Goal: Information Seeking & Learning: Learn about a topic

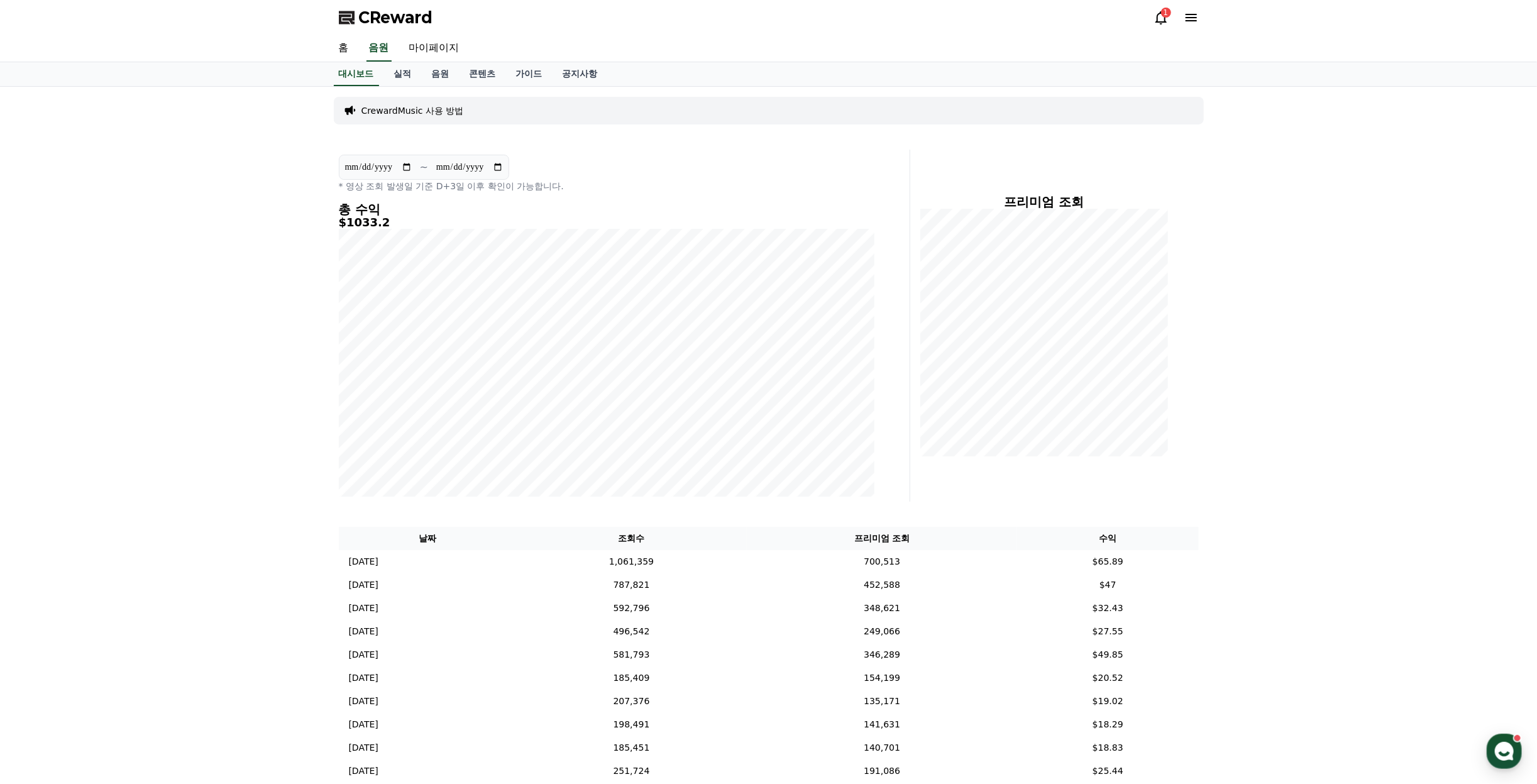
click at [1161, 15] on div "1" at bounding box center [1166, 13] width 10 height 10
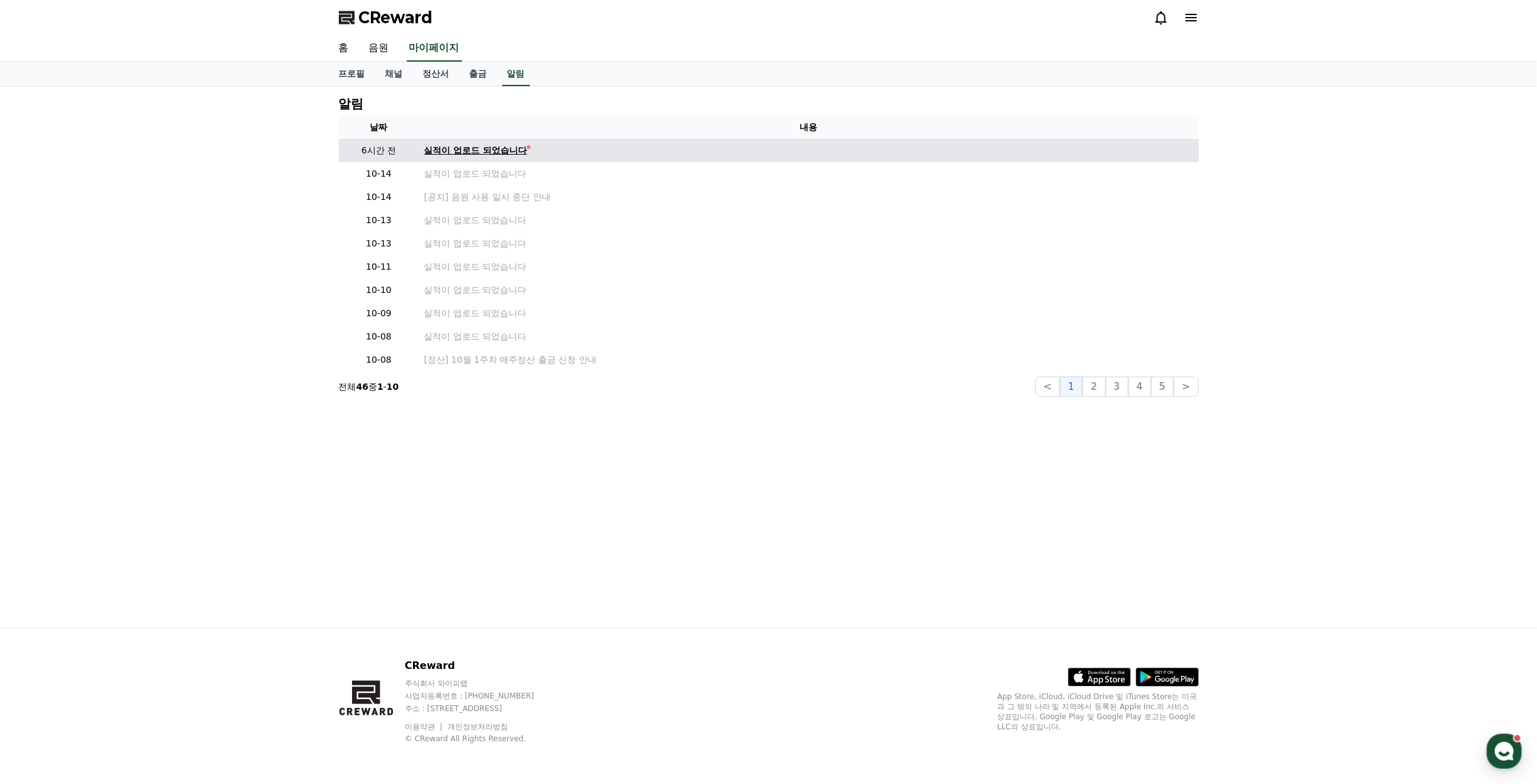
click at [451, 152] on div "실적이 업로드 되었습니다" at bounding box center [476, 151] width 103 height 13
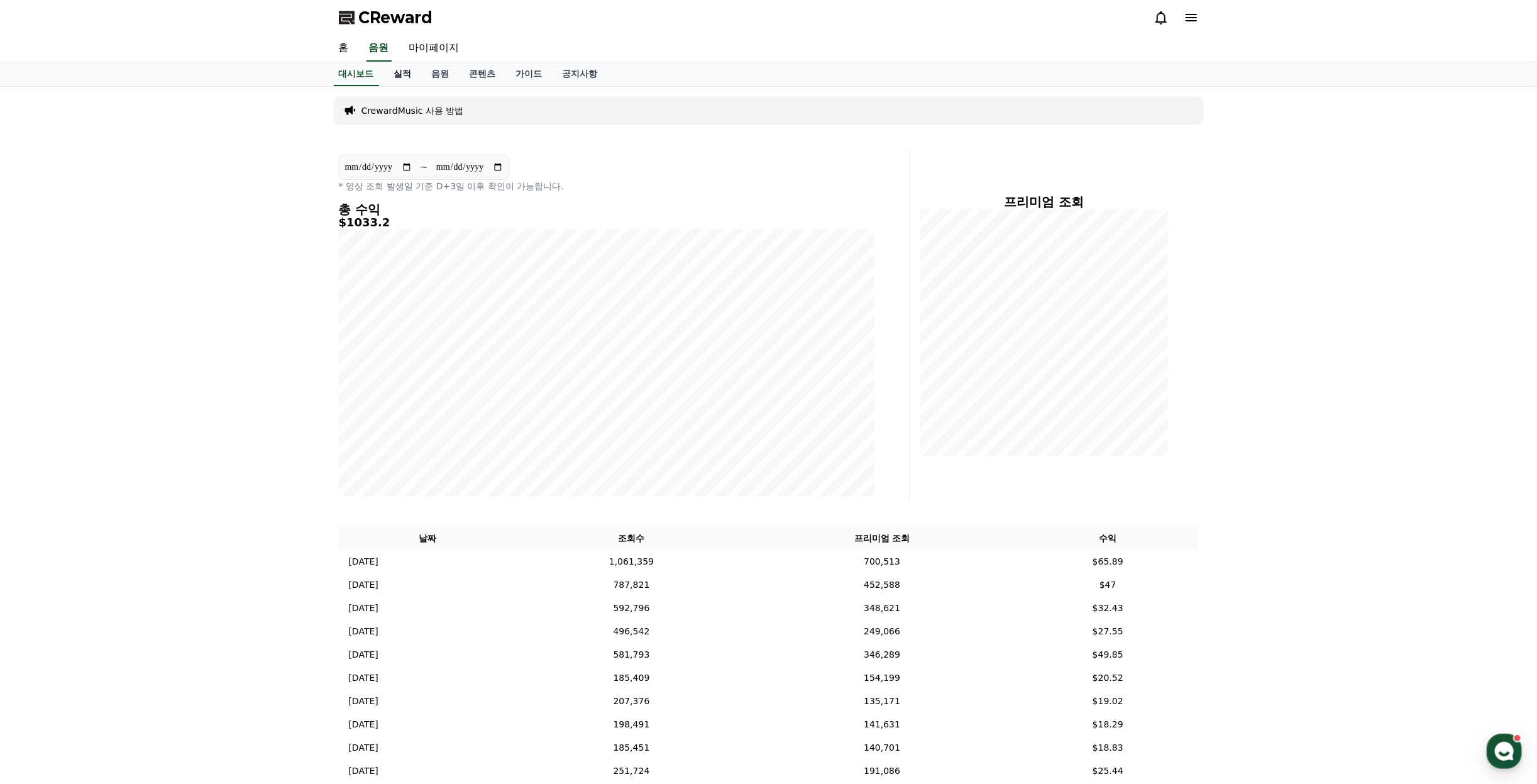
click at [409, 67] on link "실적" at bounding box center [403, 74] width 38 height 24
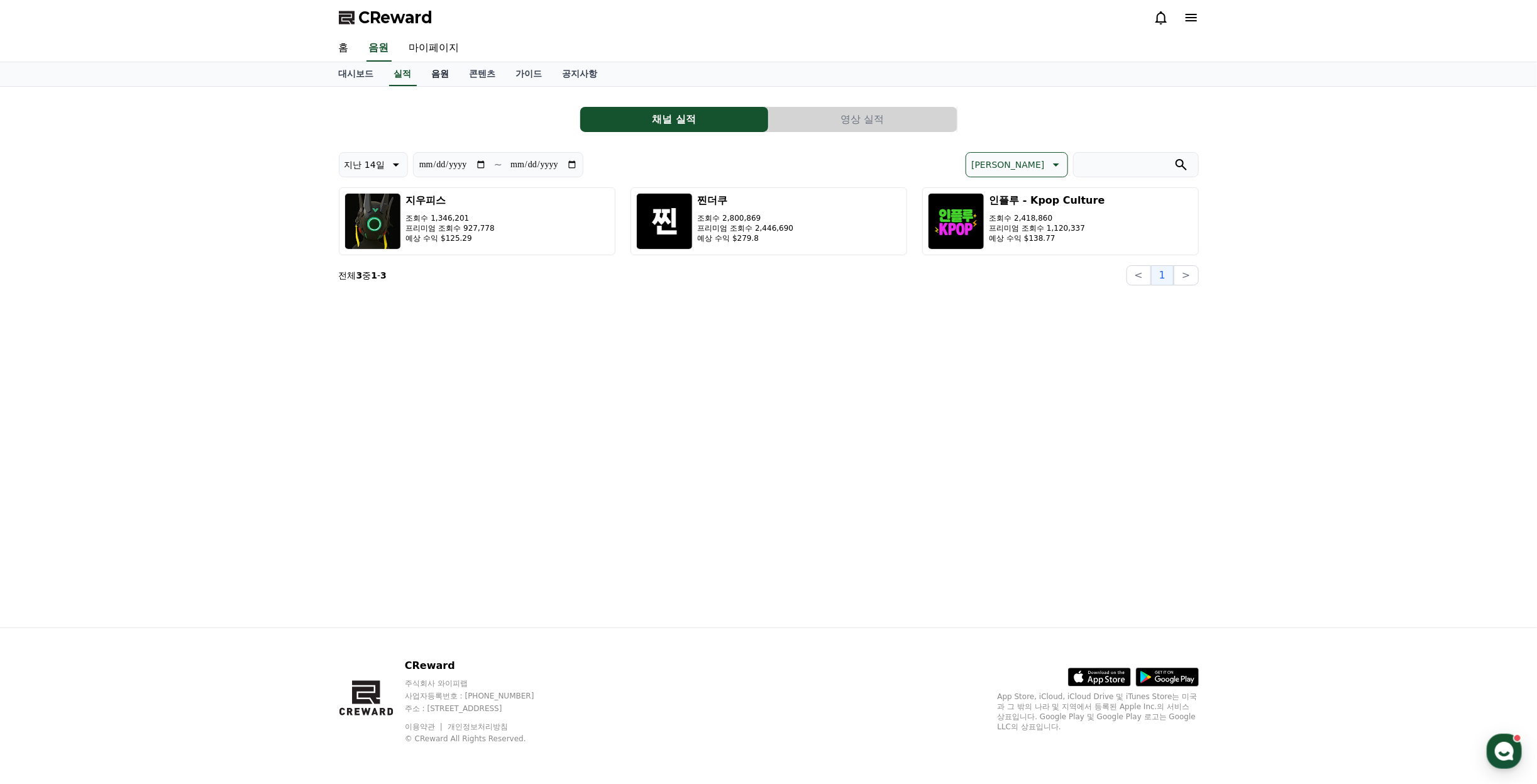
click at [449, 80] on link "음원" at bounding box center [441, 74] width 38 height 24
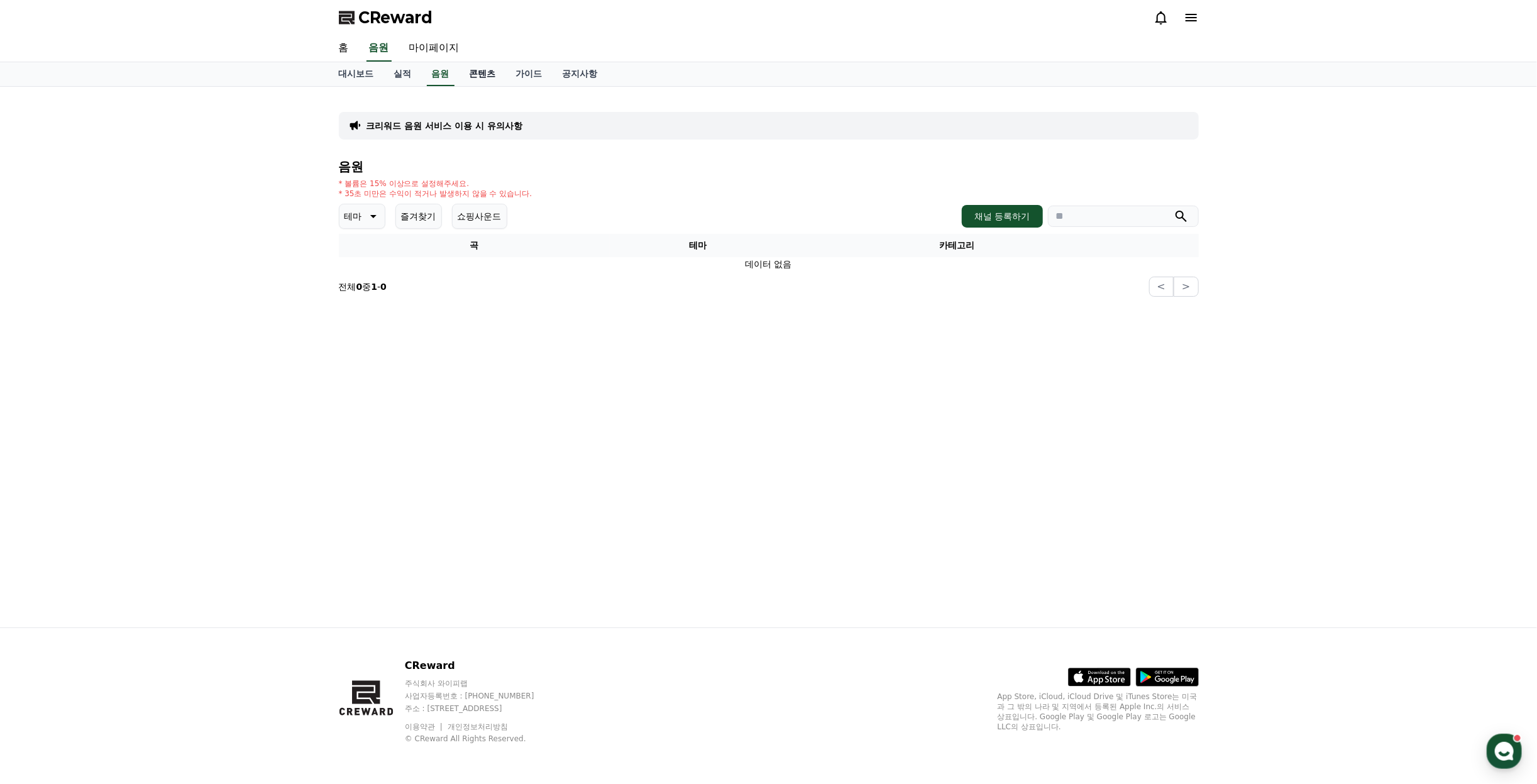
click at [477, 74] on link "콘텐츠" at bounding box center [482, 74] width 47 height 24
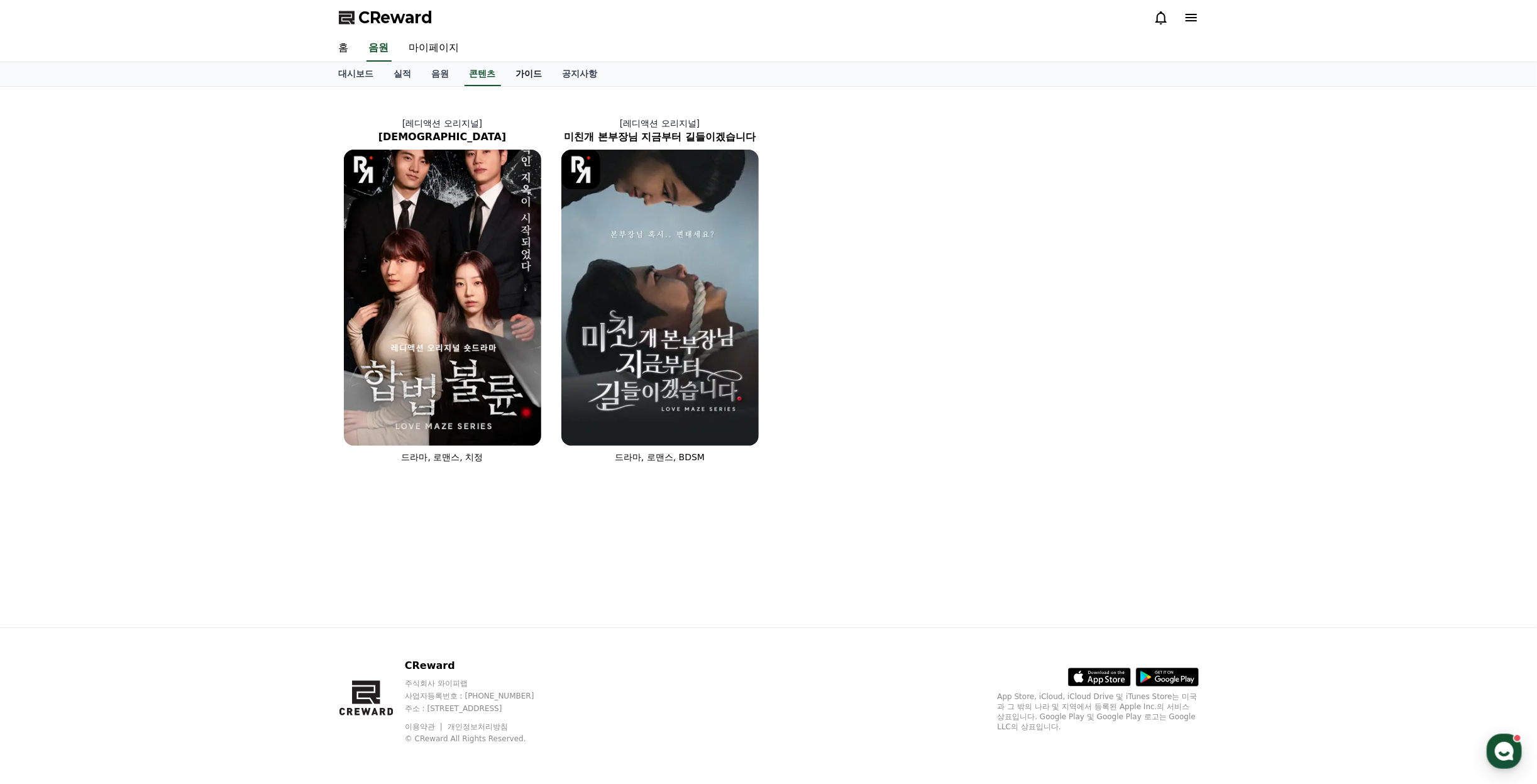
click at [546, 74] on link "가이드" at bounding box center [529, 74] width 47 height 24
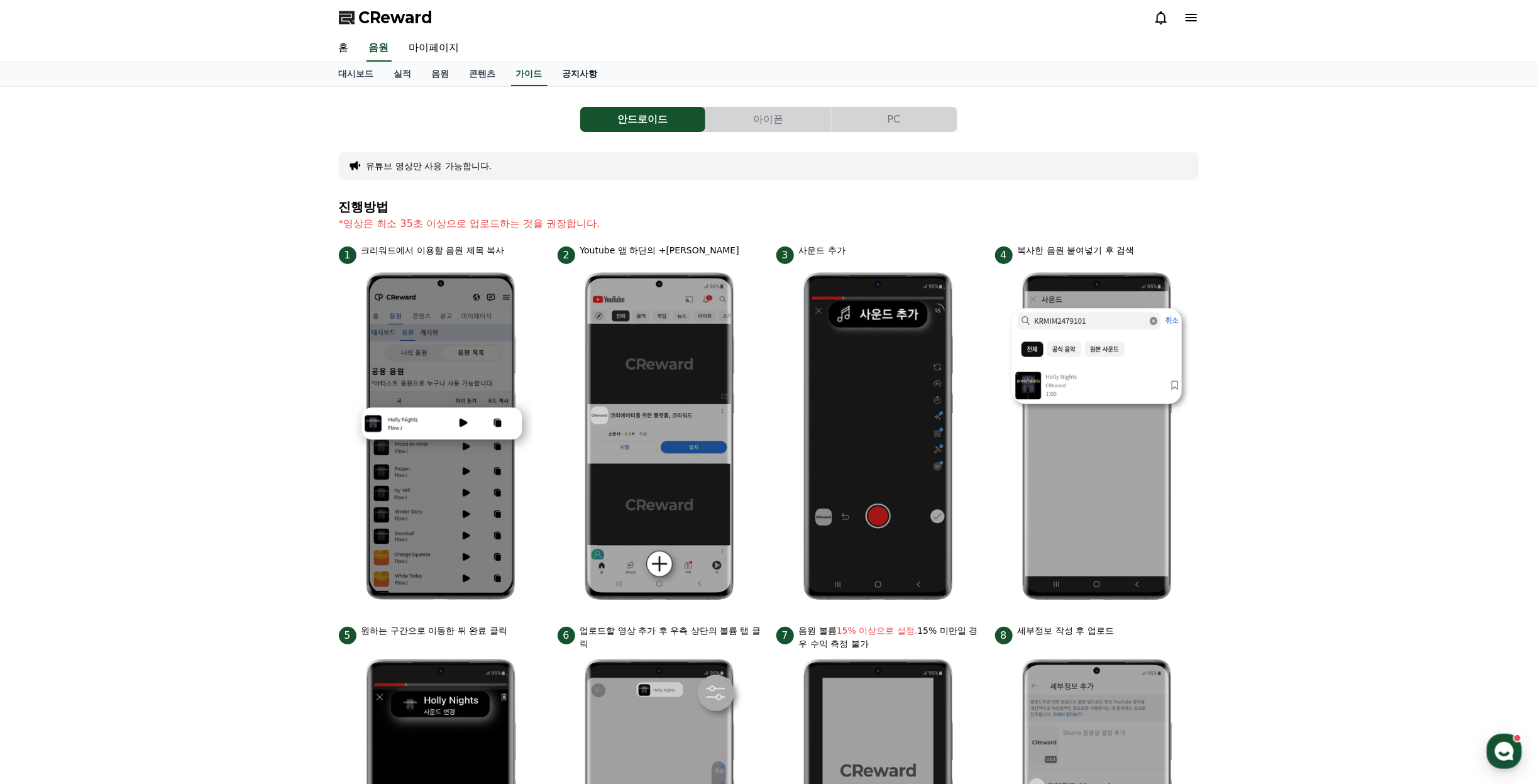
click at [590, 77] on link "공지사항" at bounding box center [580, 74] width 55 height 24
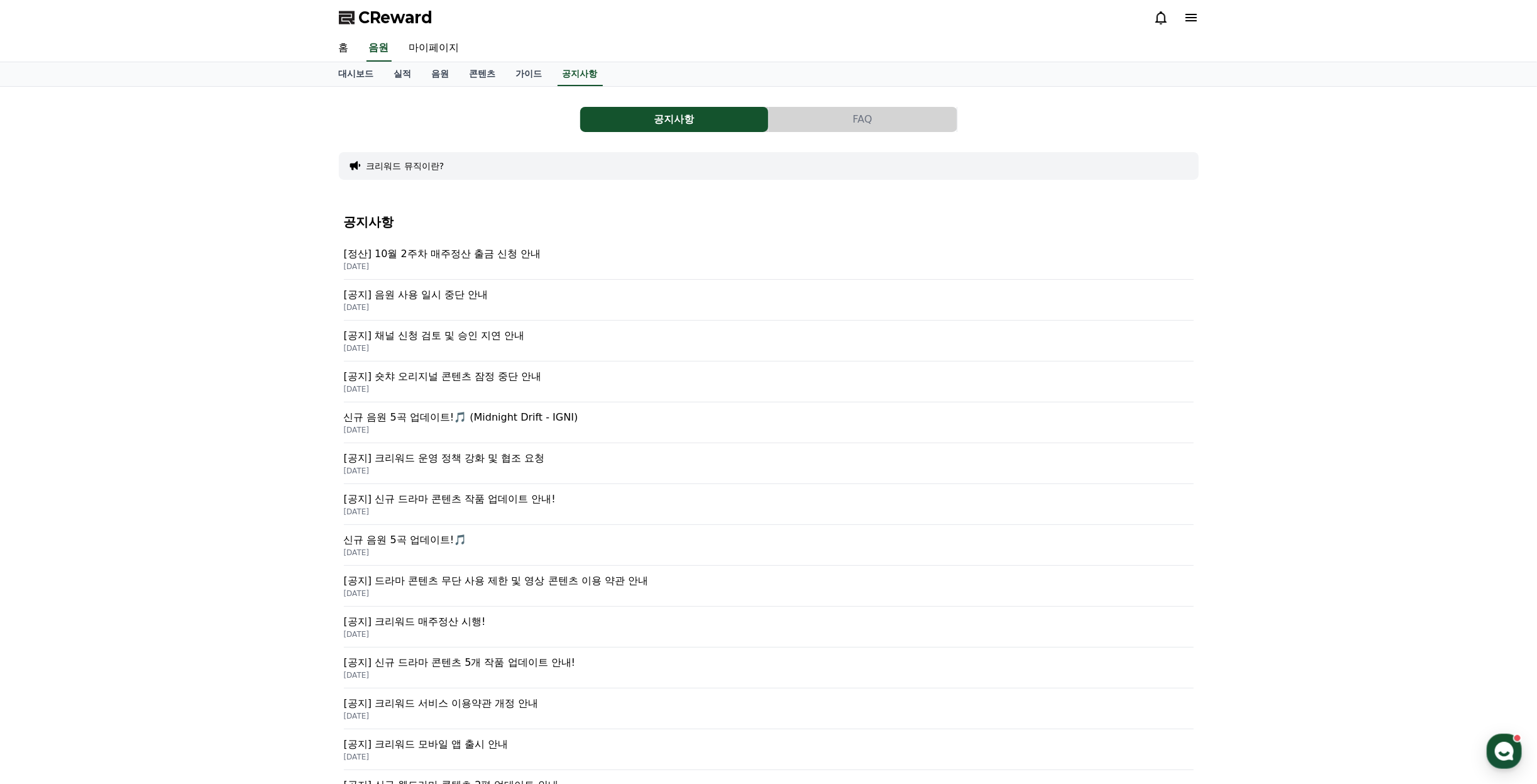
click at [549, 249] on p "[정산] 10월 2주차 매주정산 출금 신청 안내" at bounding box center [768, 254] width 850 height 15
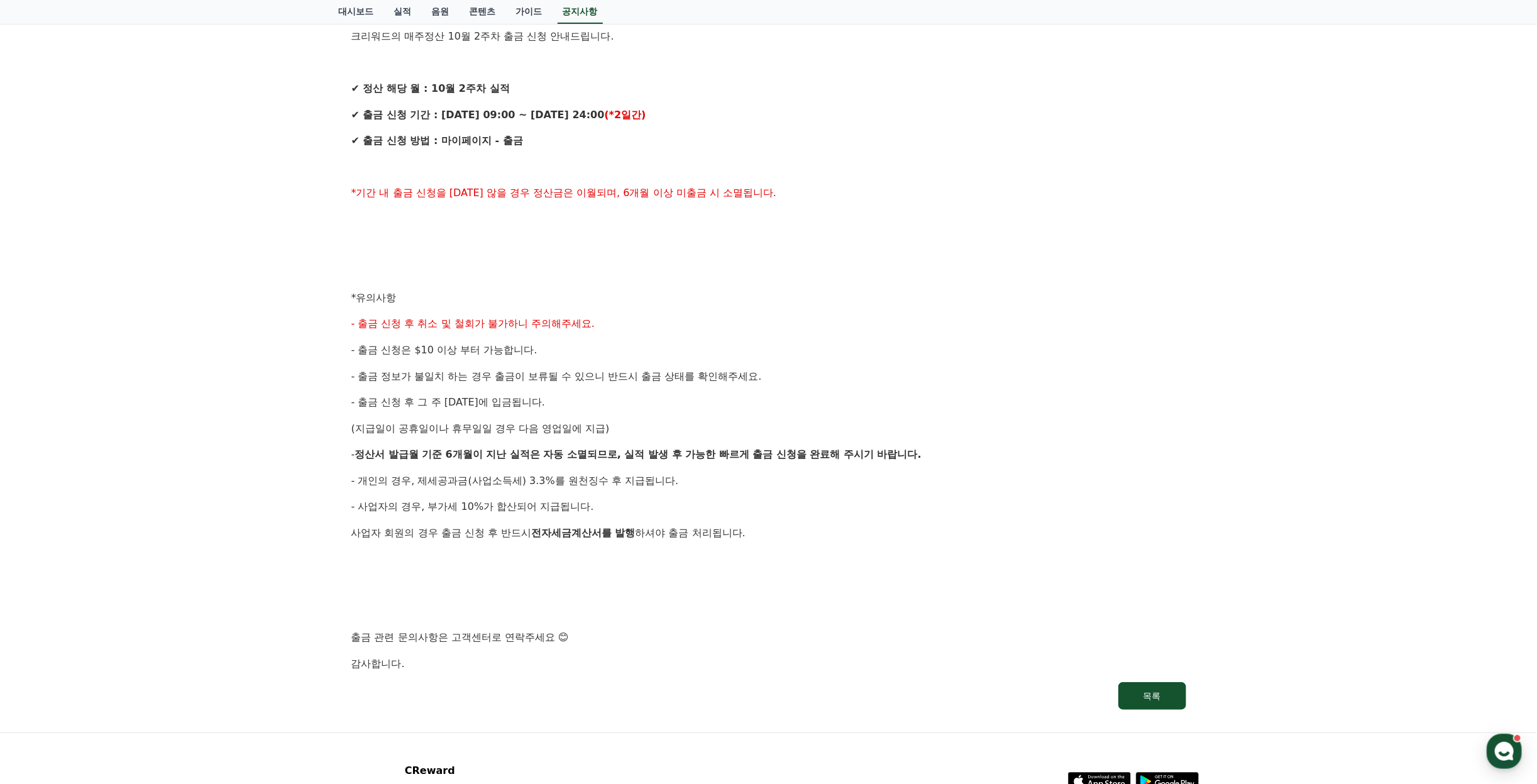
scroll to position [397, 0]
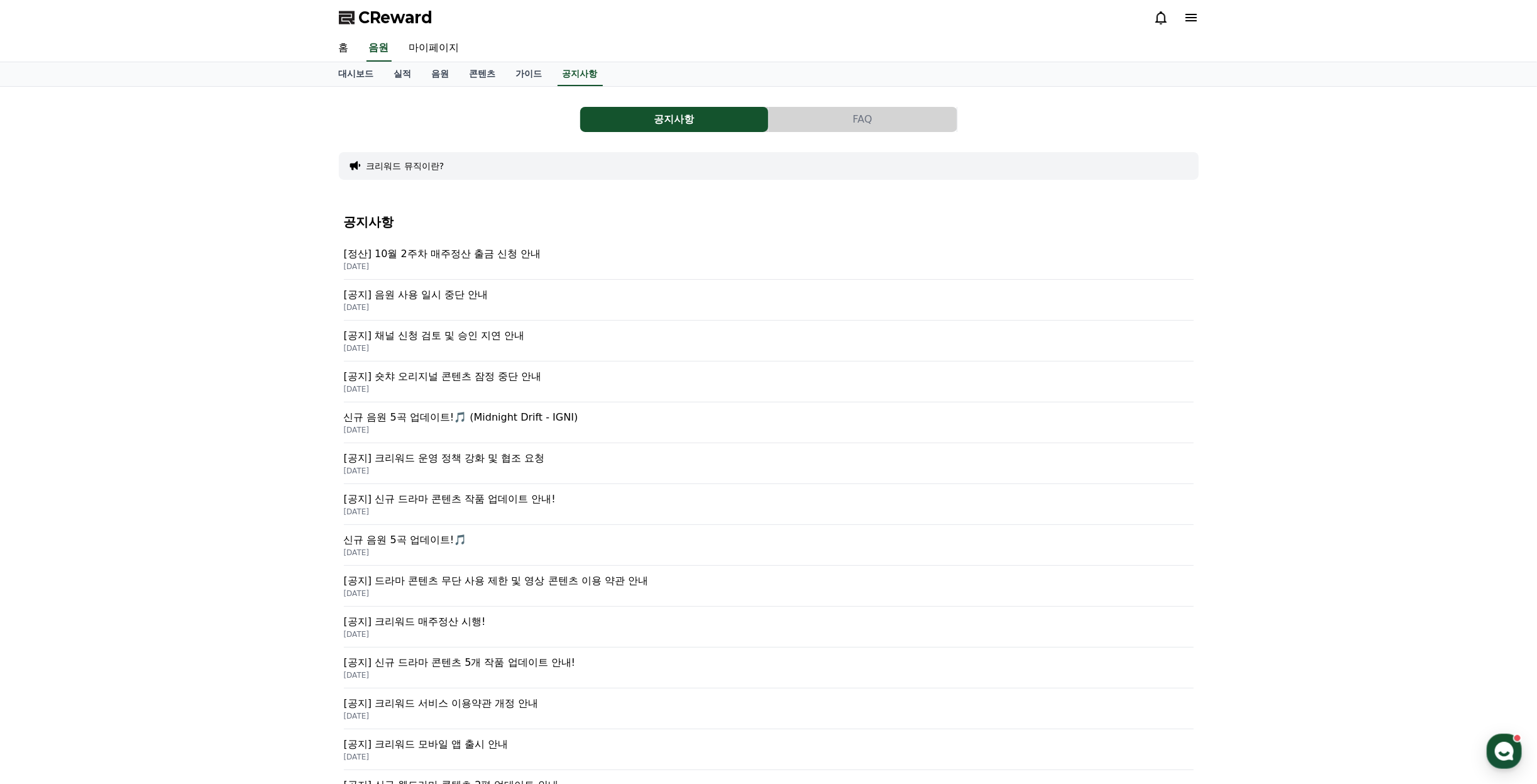
click at [433, 305] on p "[DATE]" at bounding box center [768, 307] width 850 height 10
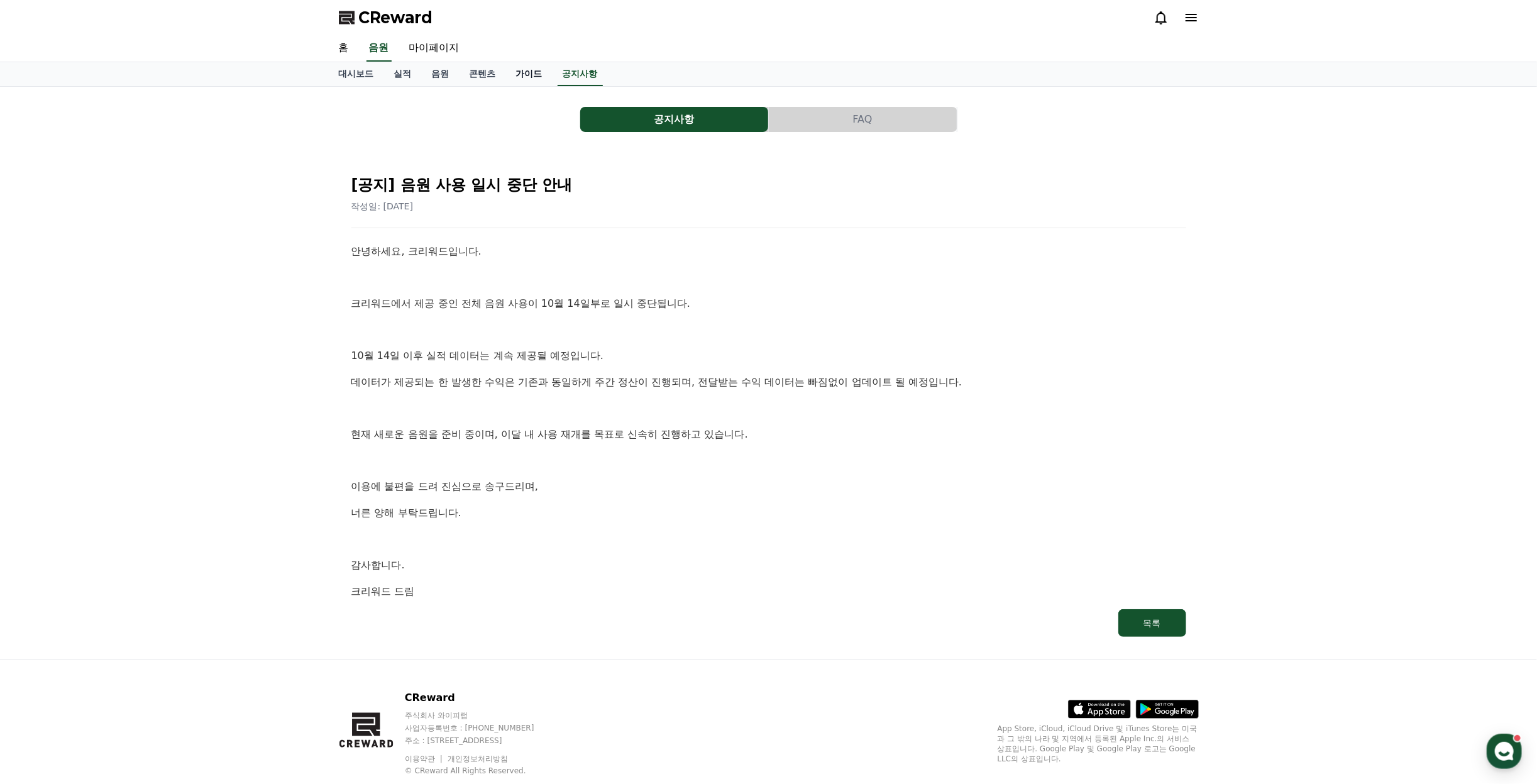
click at [533, 82] on link "가이드" at bounding box center [529, 74] width 47 height 24
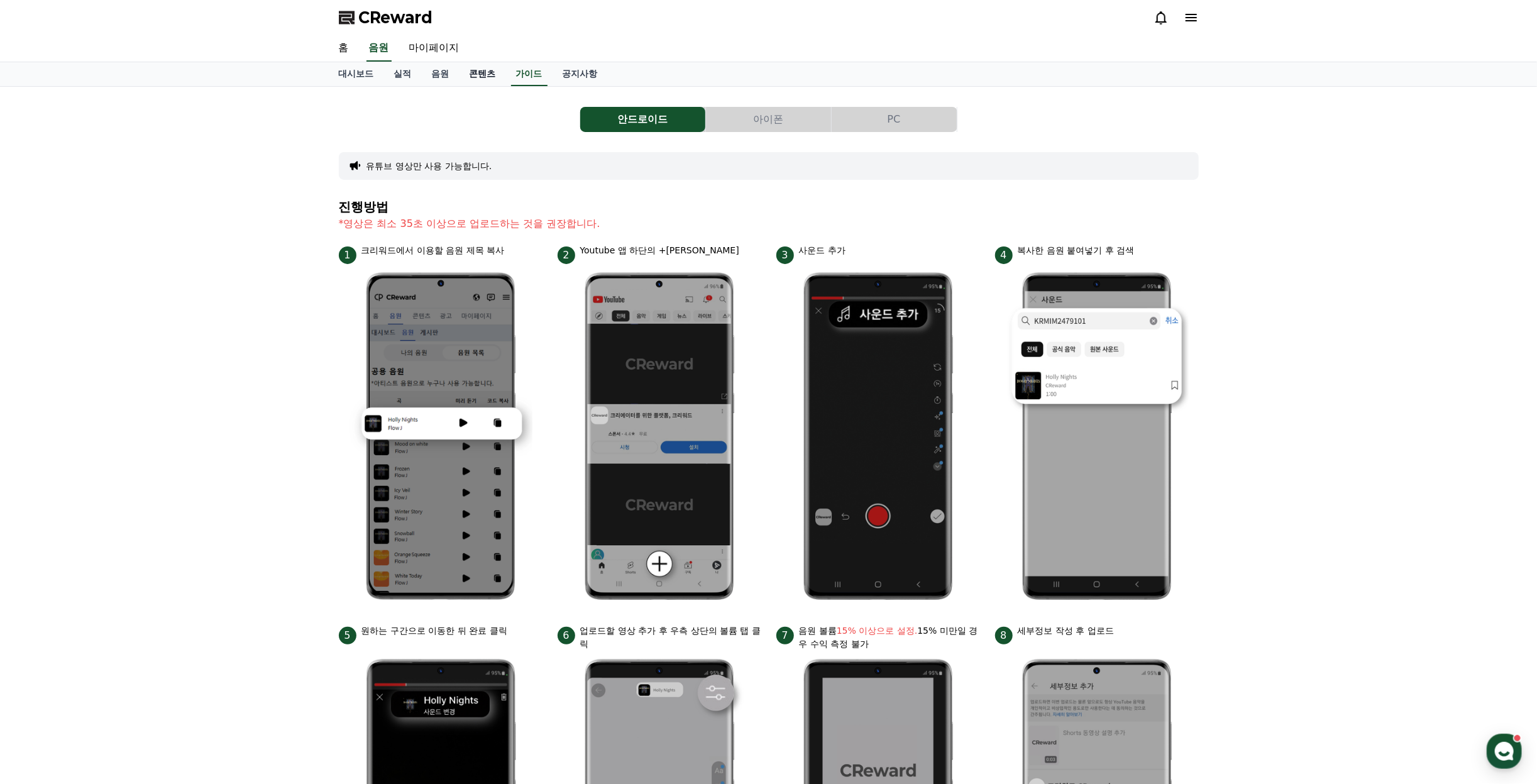
click at [486, 74] on link "콘텐츠" at bounding box center [482, 74] width 47 height 24
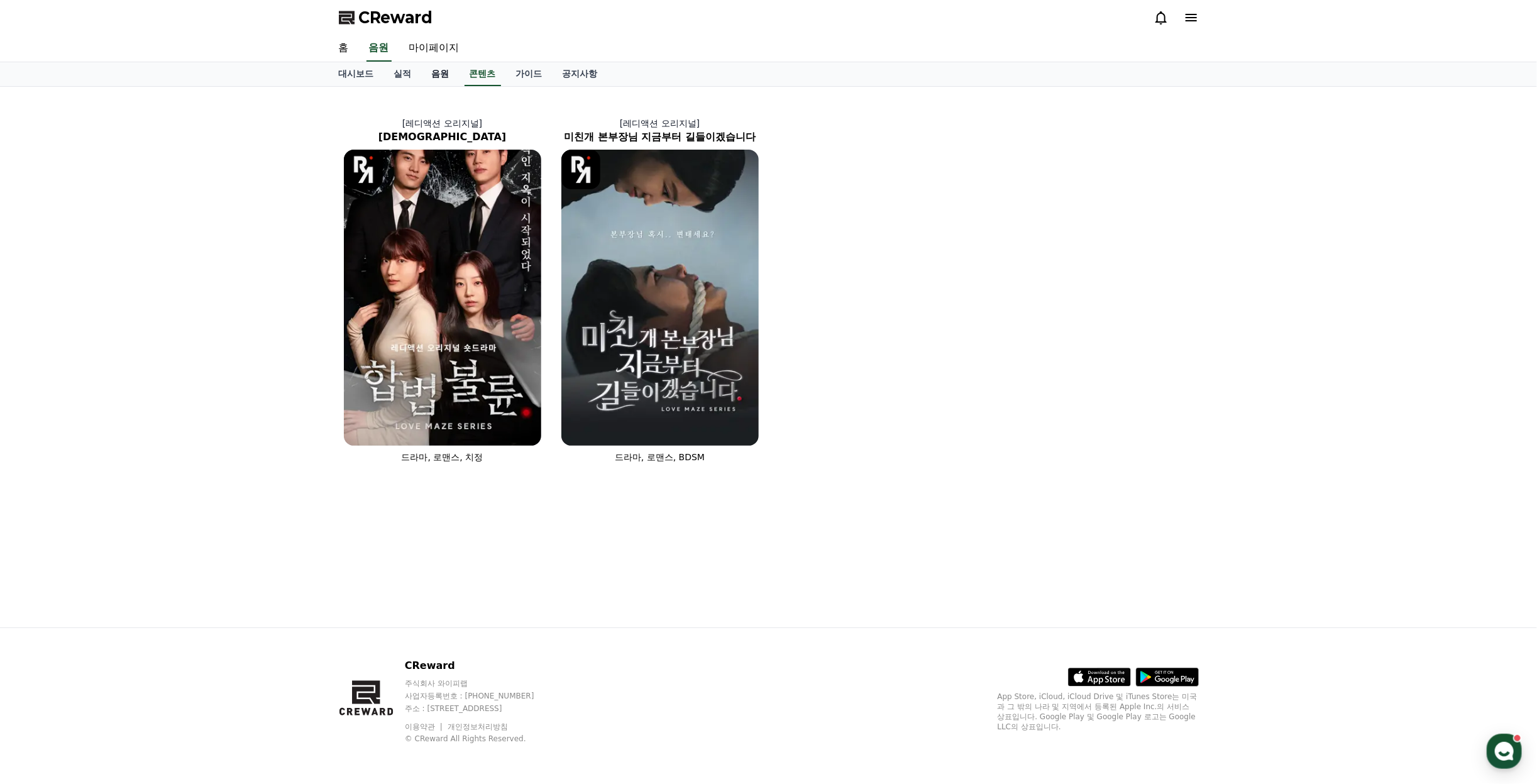
click at [445, 72] on link "음원" at bounding box center [441, 74] width 38 height 24
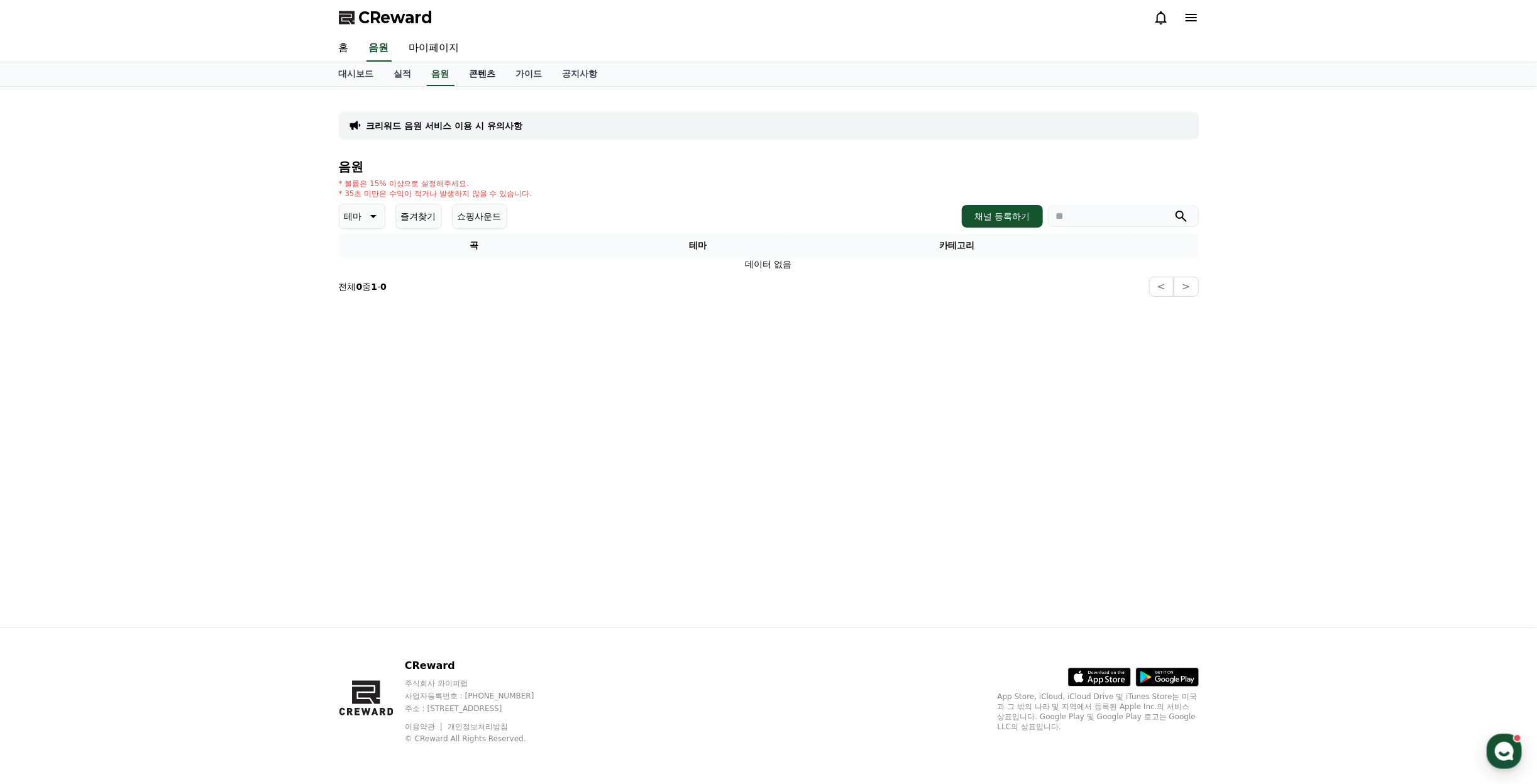
click at [477, 79] on link "콘텐츠" at bounding box center [482, 74] width 47 height 24
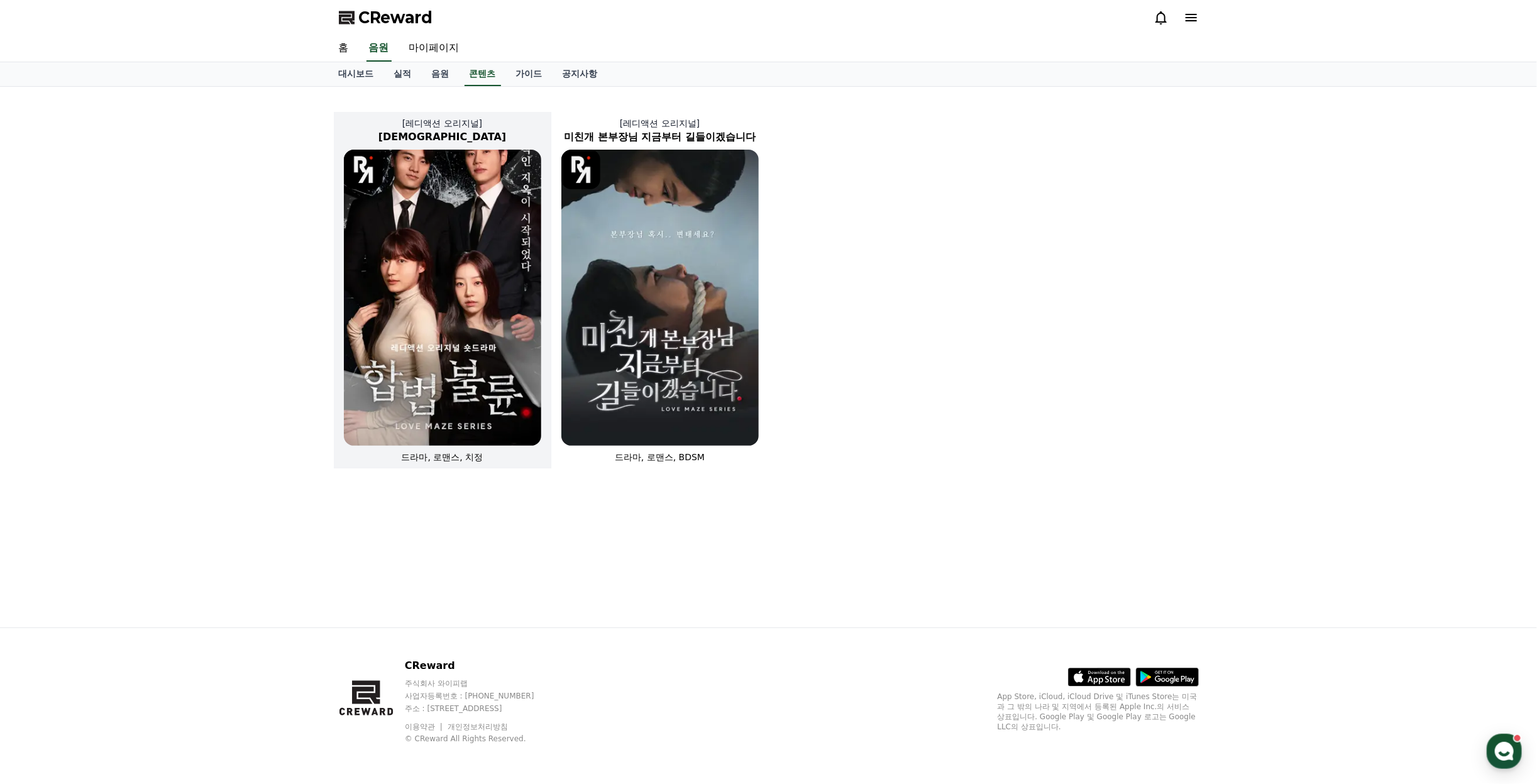
click at [477, 325] on img at bounding box center [442, 298] width 197 height 296
